Goal: Book appointment/travel/reservation

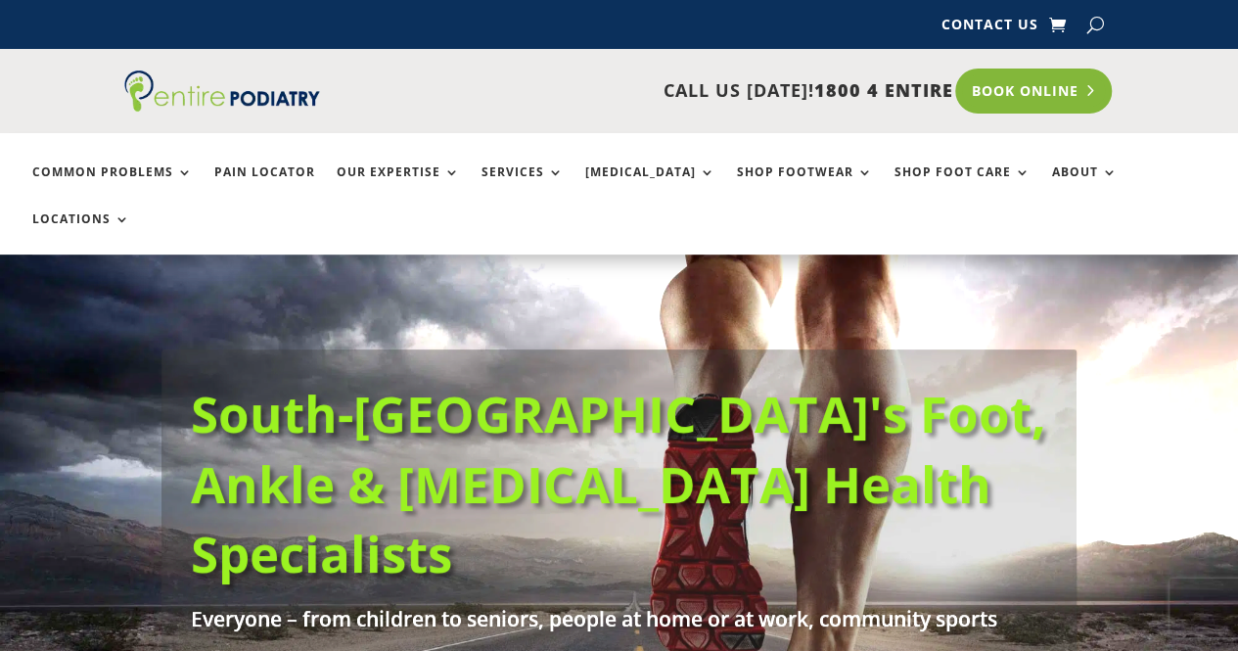
click at [1070, 100] on link "Book Online" at bounding box center [1034, 90] width 158 height 45
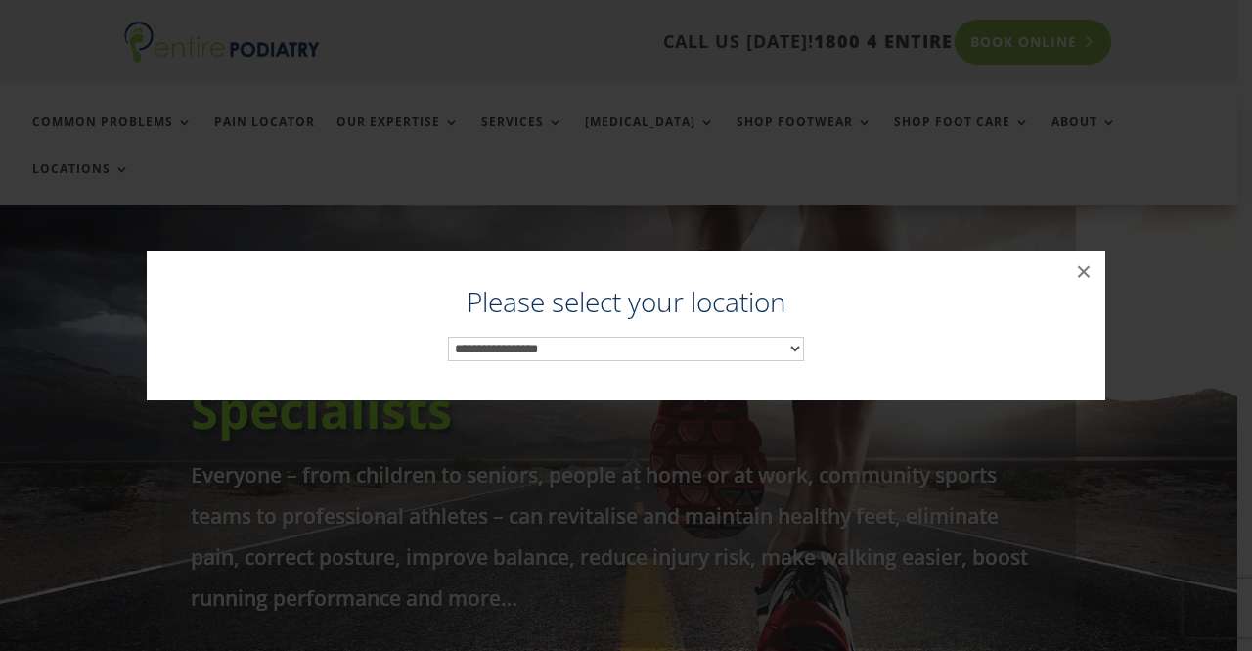
scroll to position [177, 0]
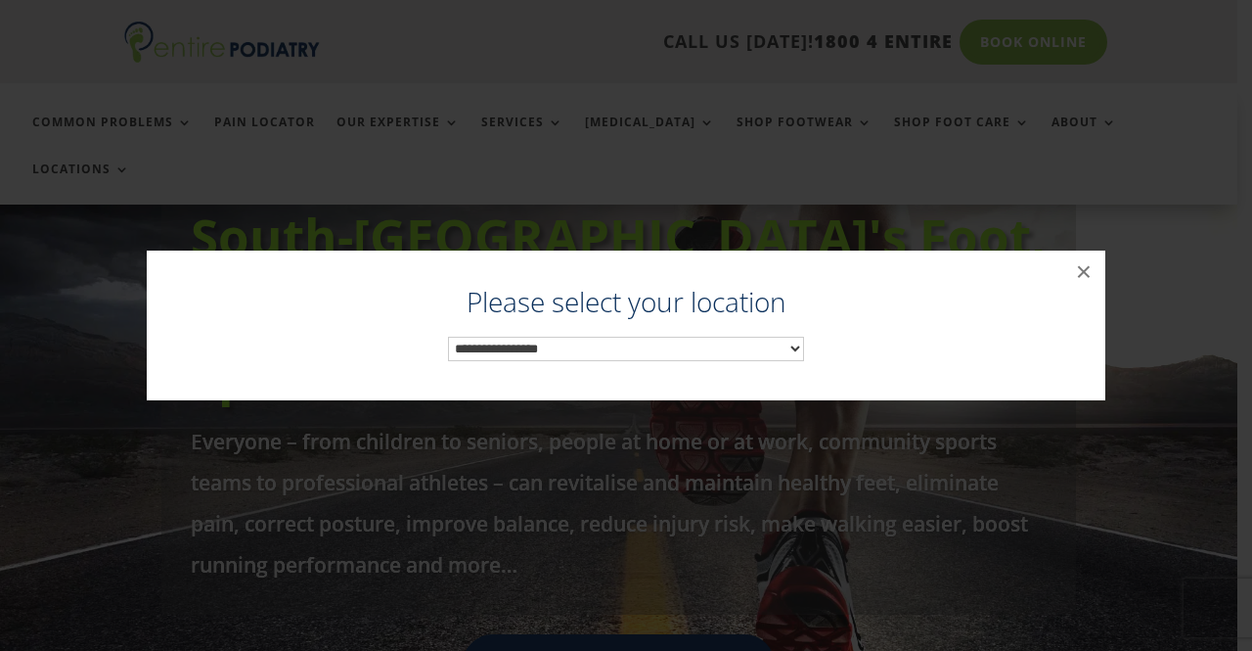
click at [763, 350] on select "**********" at bounding box center [626, 349] width 356 height 24
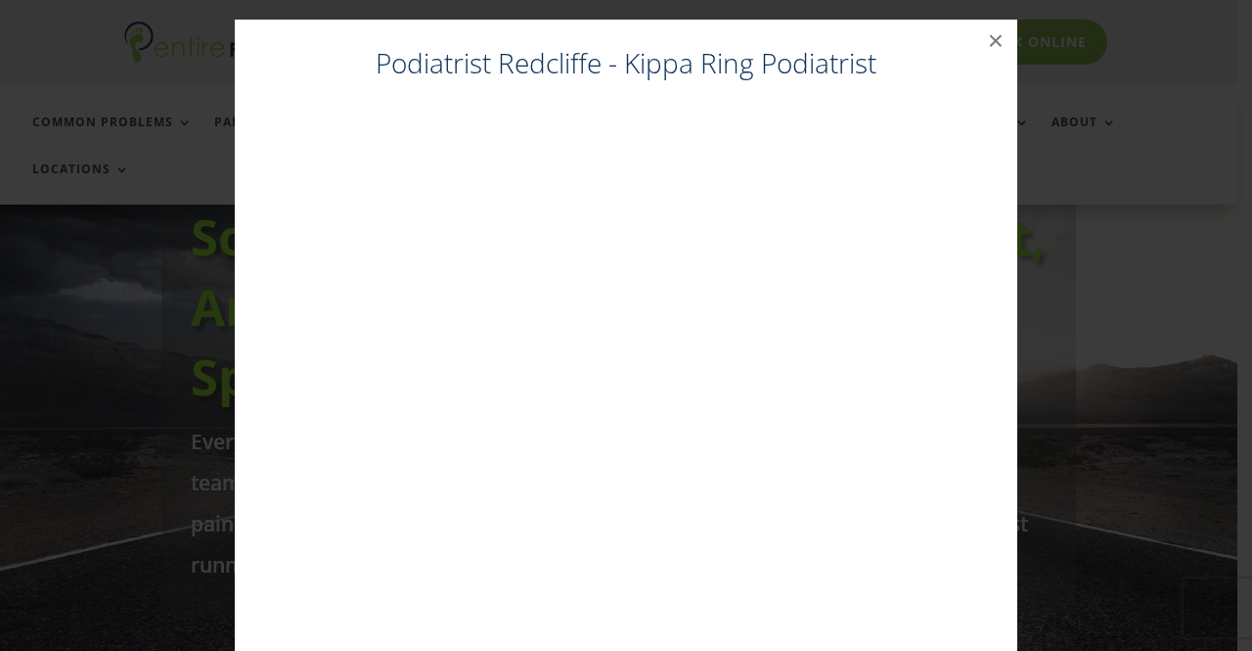
scroll to position [39, 0]
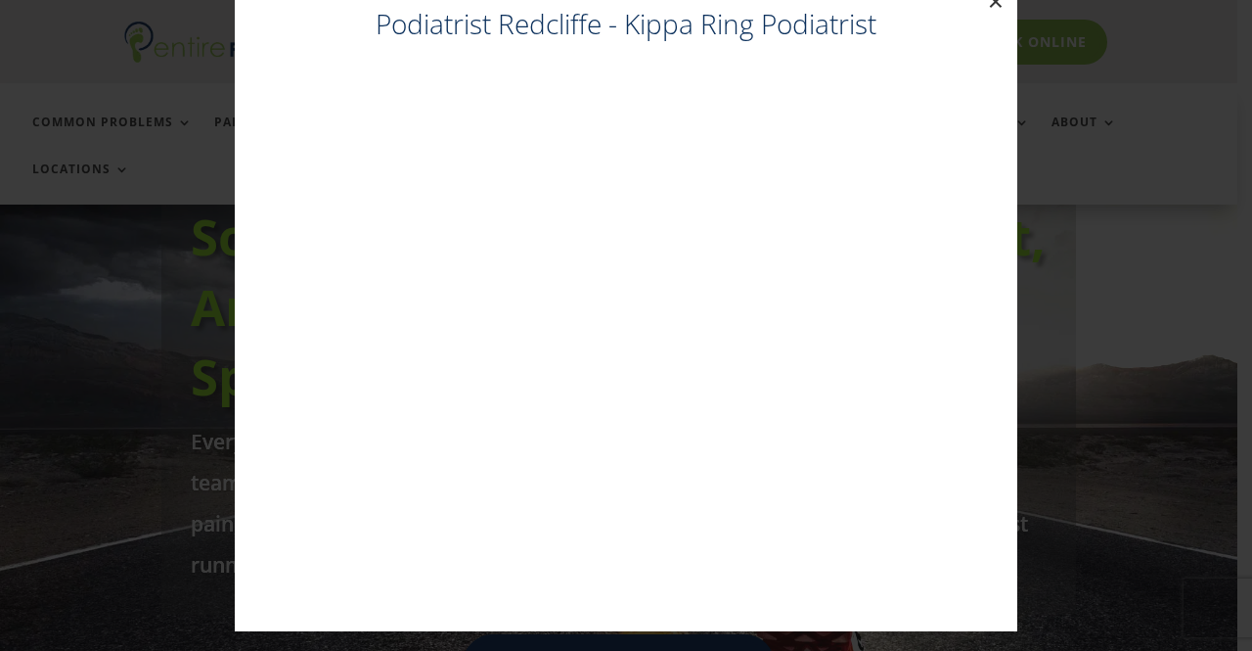
click at [997, 6] on button "×" at bounding box center [995, 1] width 43 height 43
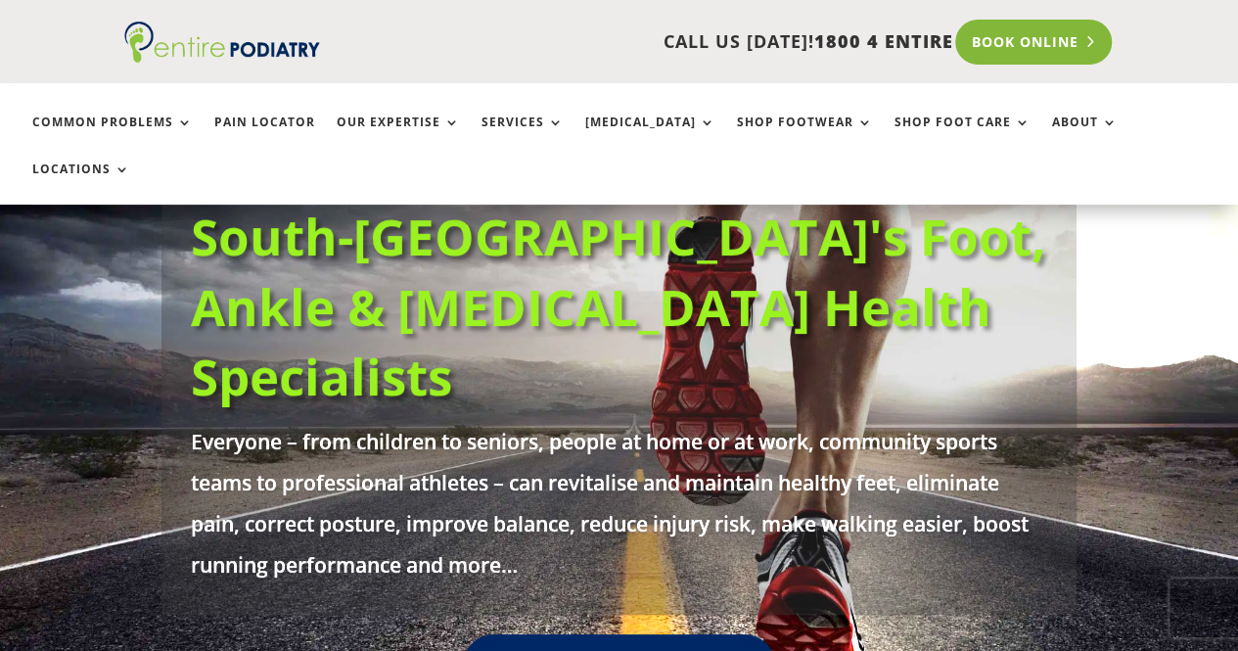
click at [1054, 41] on link "Book Online" at bounding box center [1034, 42] width 158 height 45
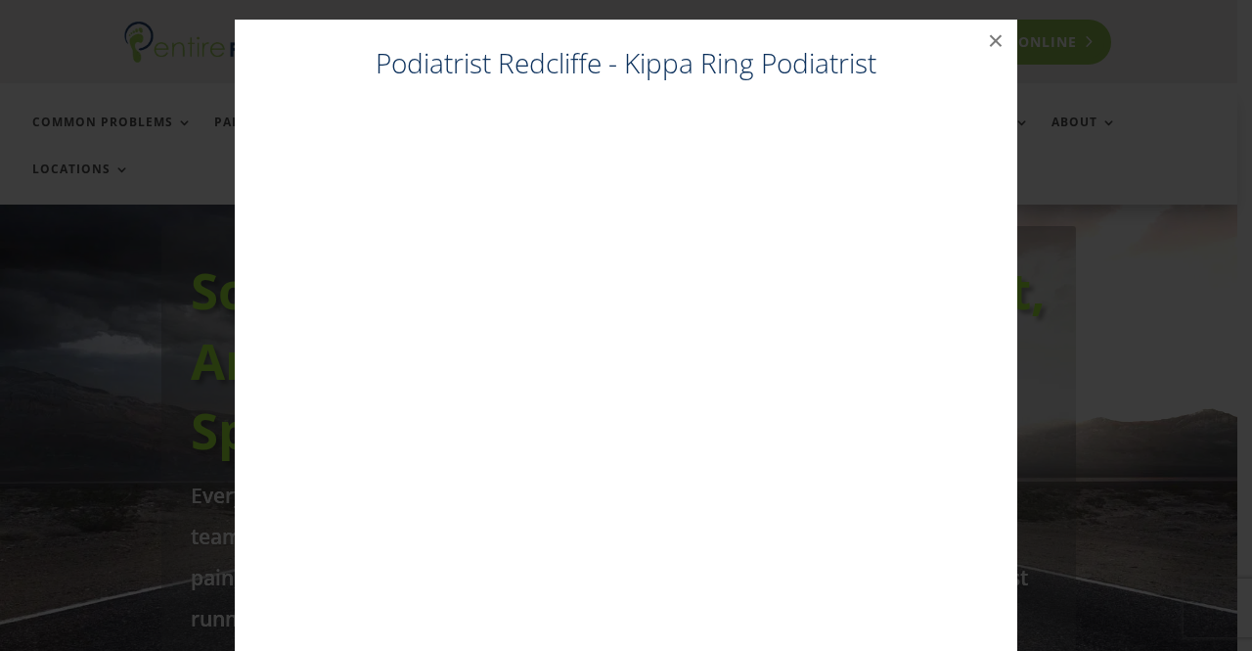
scroll to position [122, 0]
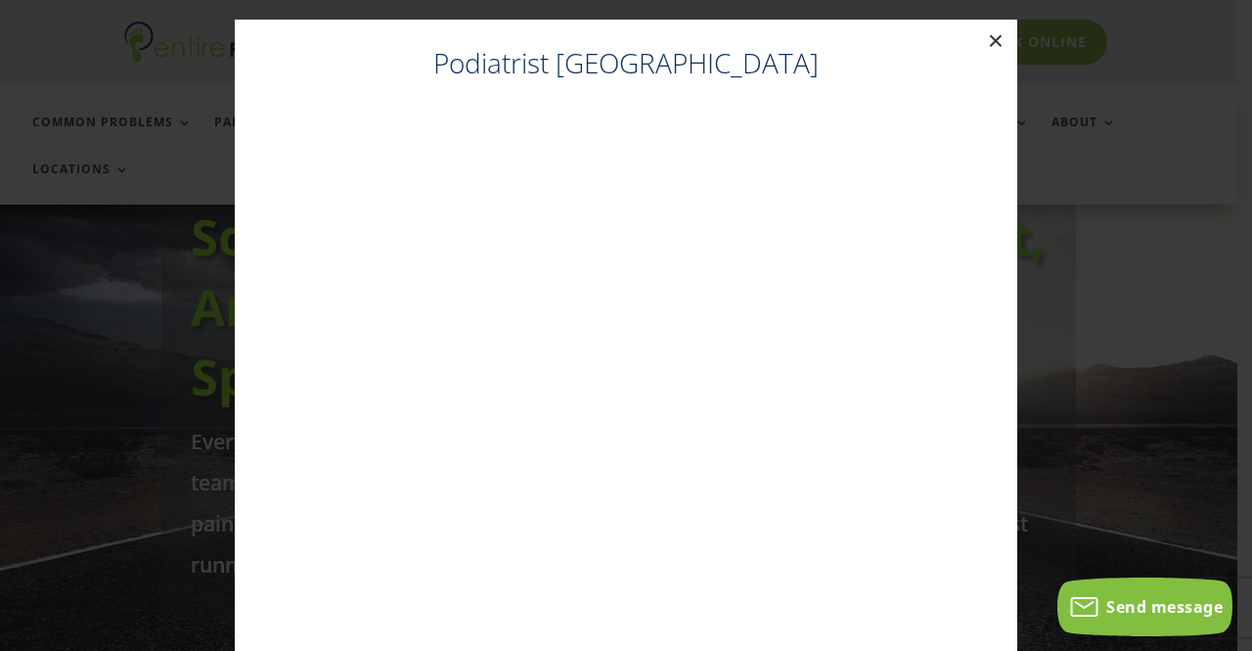
click at [994, 39] on button "×" at bounding box center [995, 41] width 43 height 43
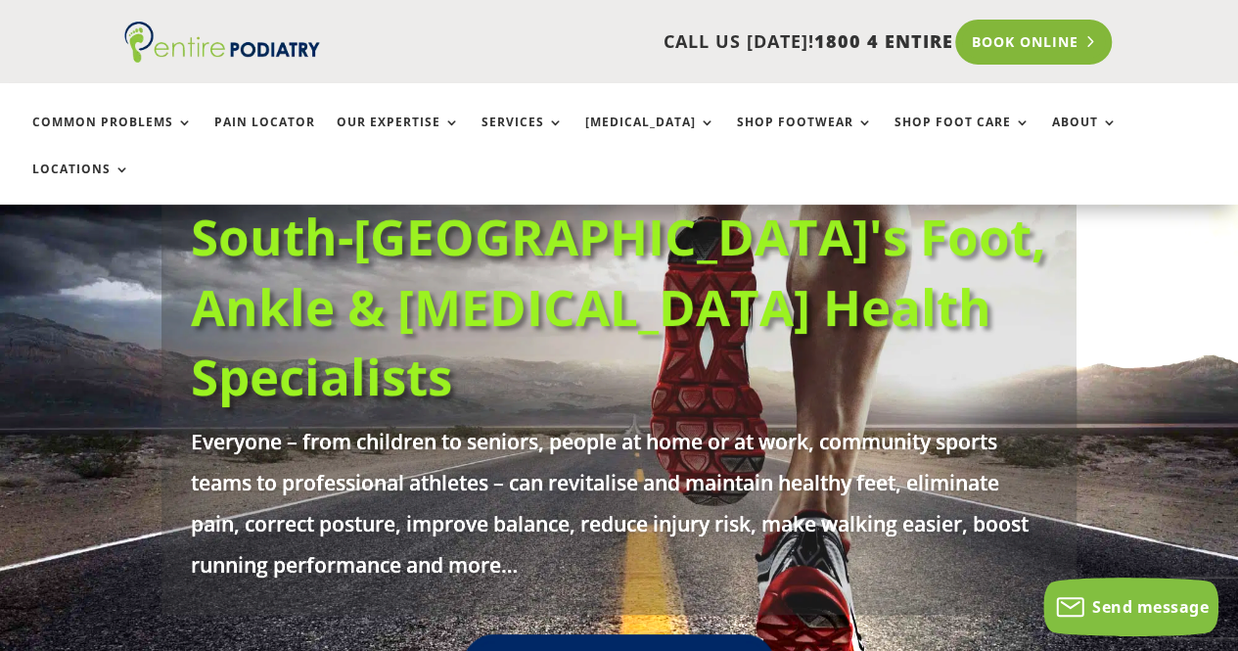
click at [1037, 45] on link "Book Online" at bounding box center [1034, 42] width 158 height 45
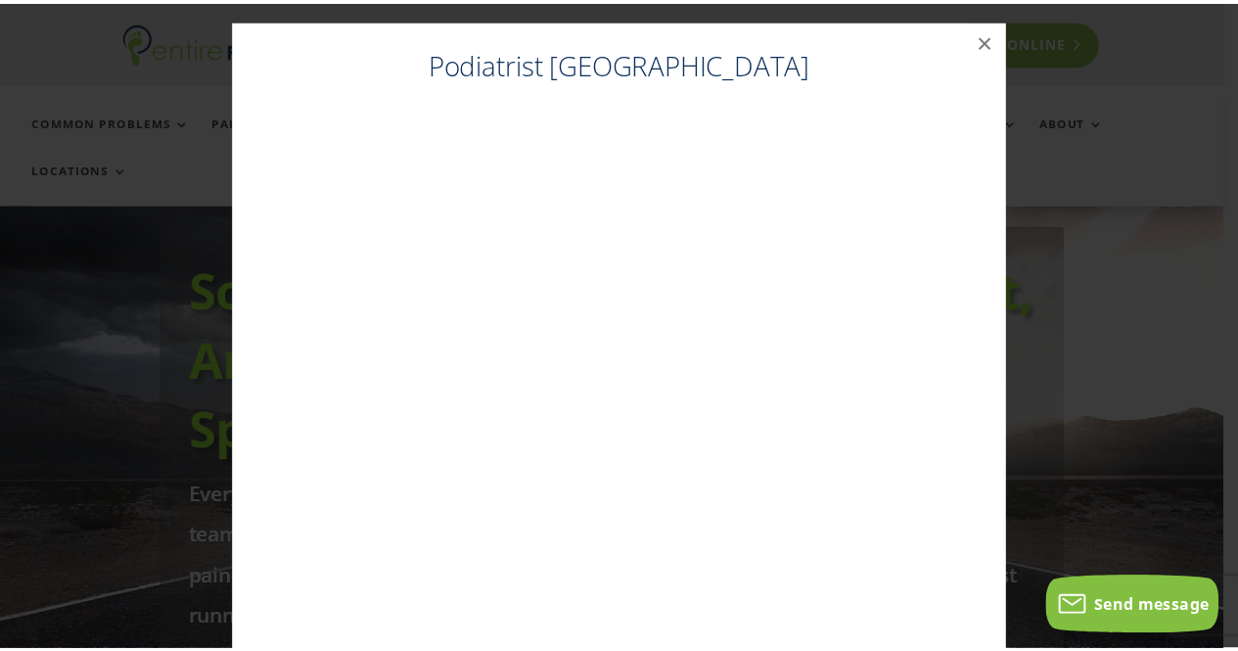
scroll to position [122, 0]
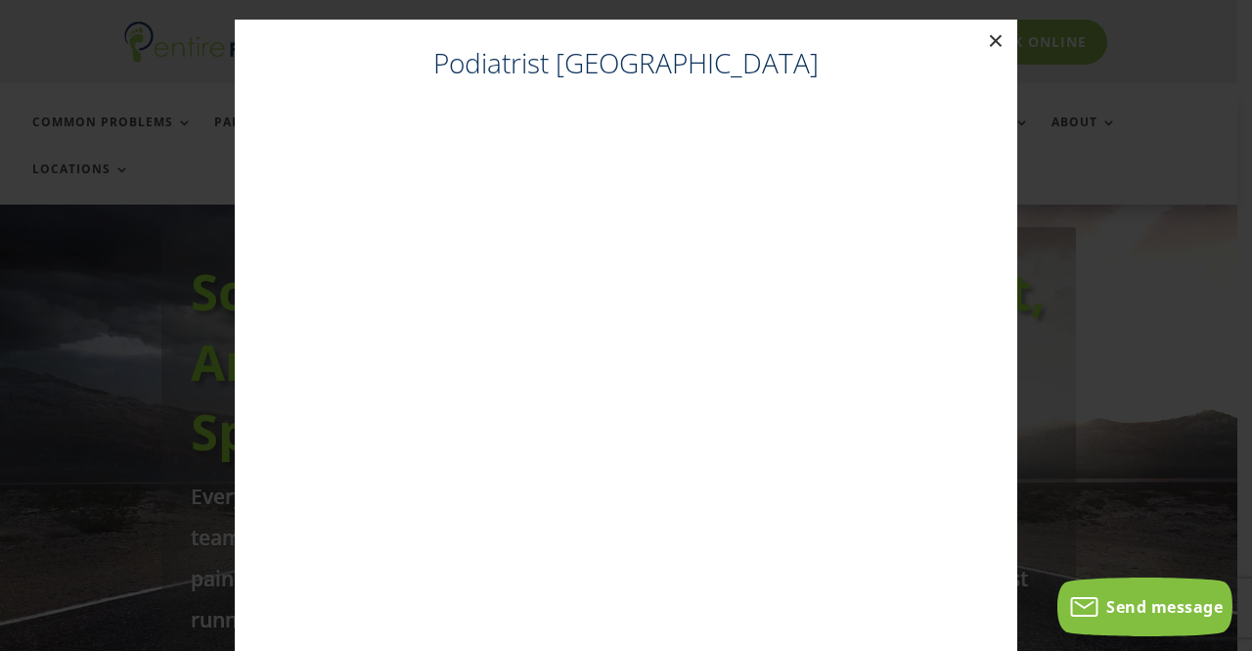
click at [1004, 50] on button "×" at bounding box center [995, 41] width 43 height 43
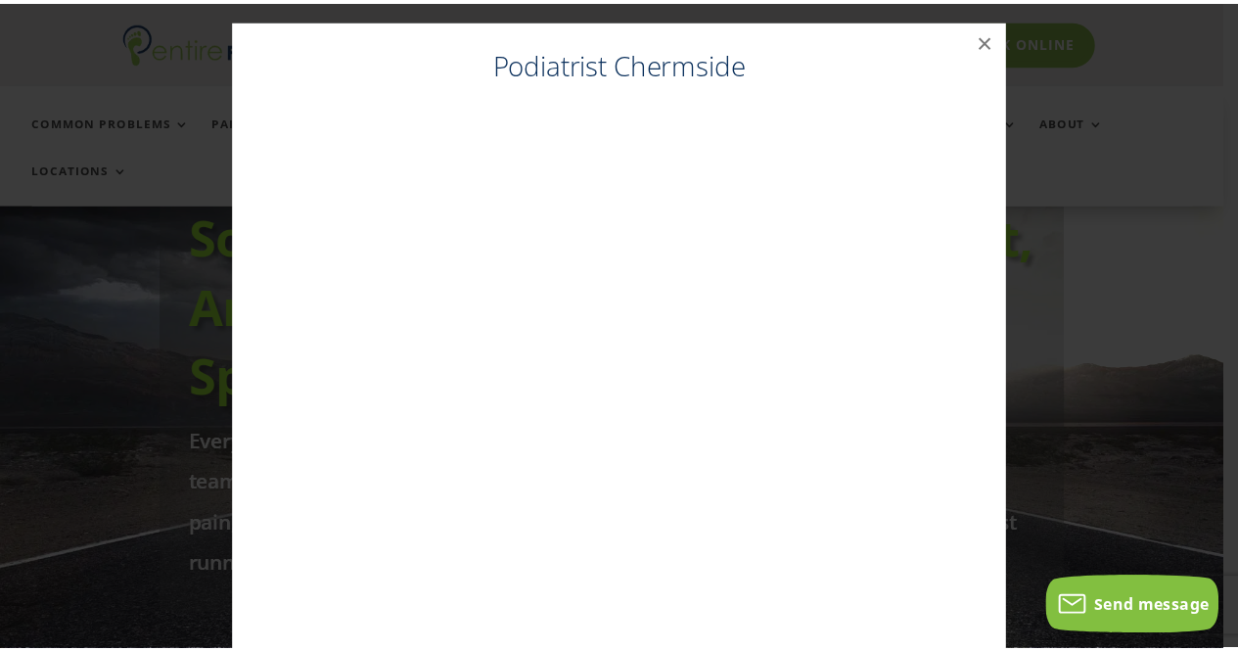
scroll to position [39, 0]
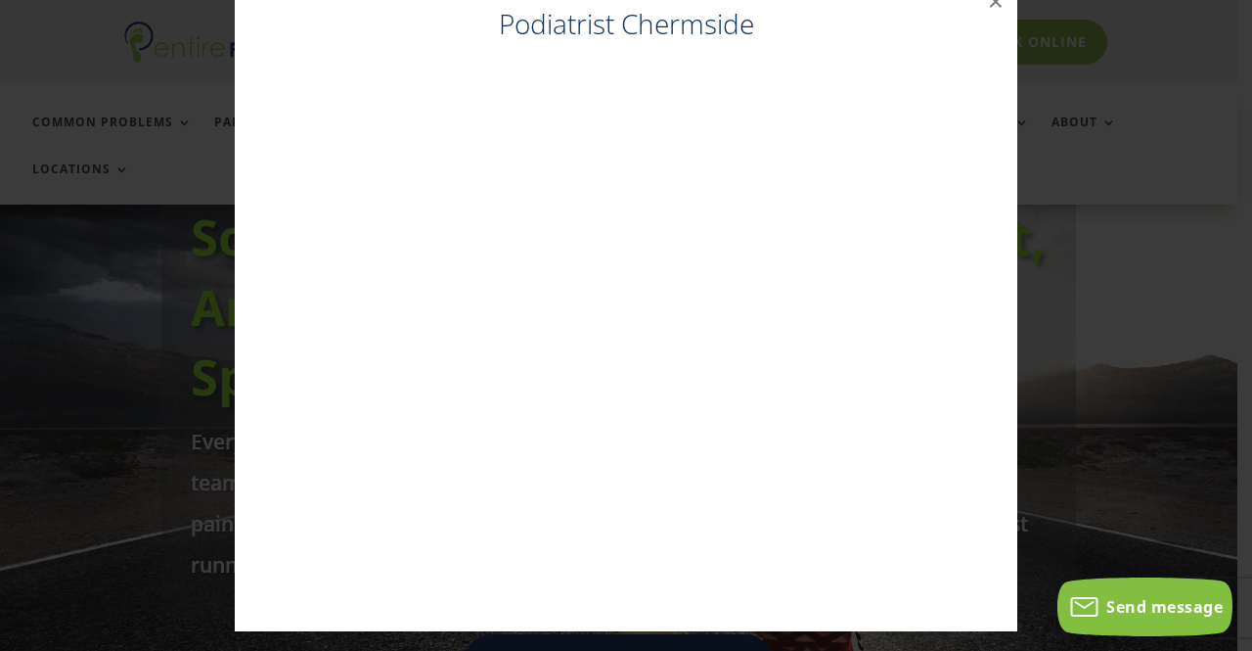
click at [1075, 133] on div "Podiatrist Chermside ×" at bounding box center [626, 306] width 1237 height 690
